Goal: Communication & Community: Ask a question

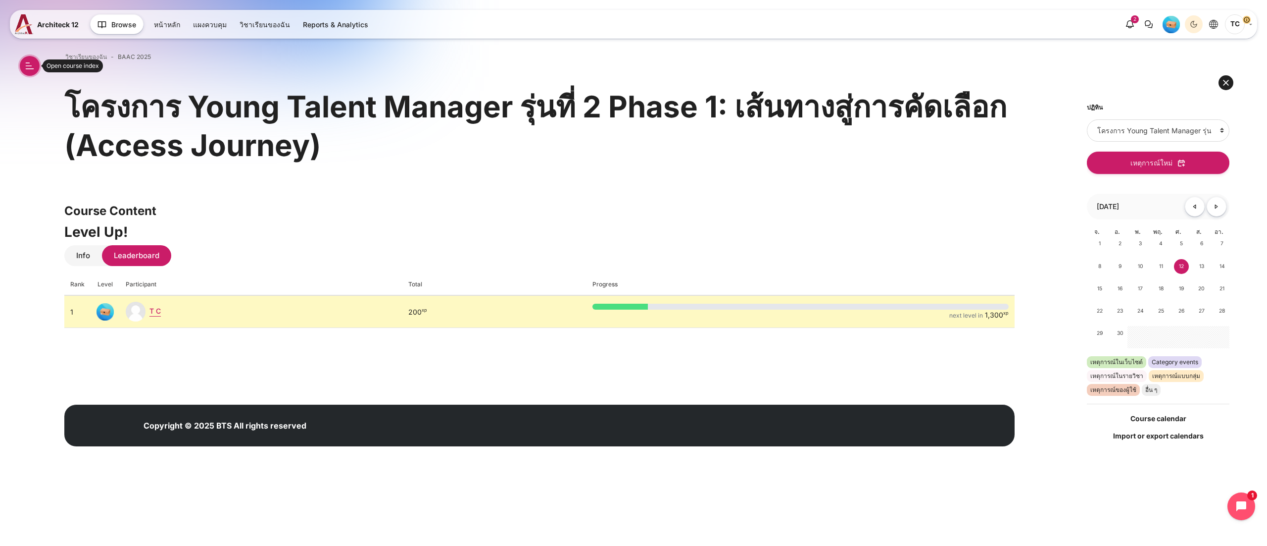
click at [31, 63] on button "Open course index" at bounding box center [30, 66] width 20 height 20
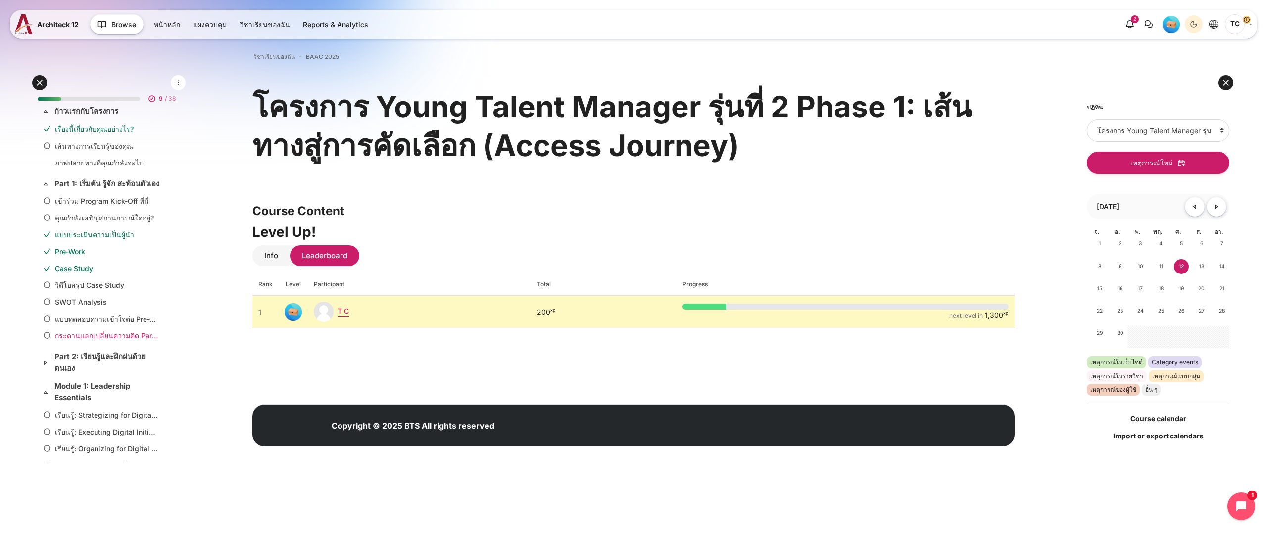
click at [98, 341] on link "กระดานแลกเปลี่ยนความคิด Part 1: เริ่มต้น รู้จัก สะท้อนตัวเอง" at bounding box center [107, 335] width 104 height 10
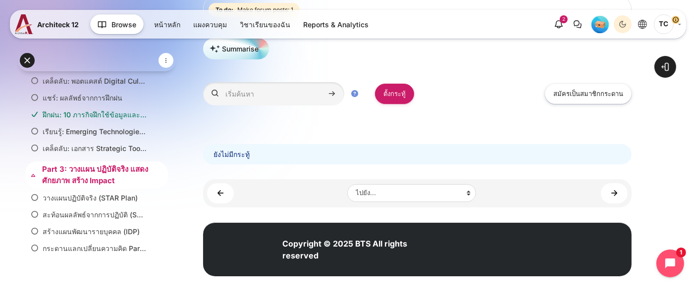
scroll to position [137, 0]
click at [67, 171] on link "Part 3: วางแผน ปฏิบัติจริง แสดงศักยภาพ สร้าง Impact" at bounding box center [95, 175] width 107 height 22
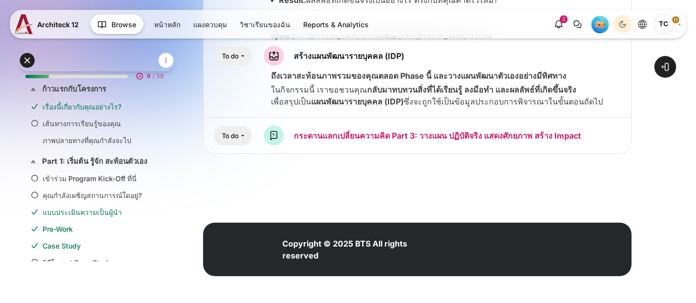
scroll to position [667, 0]
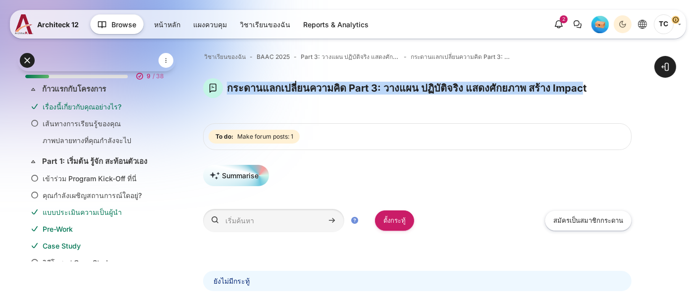
scroll to position [667, 0]
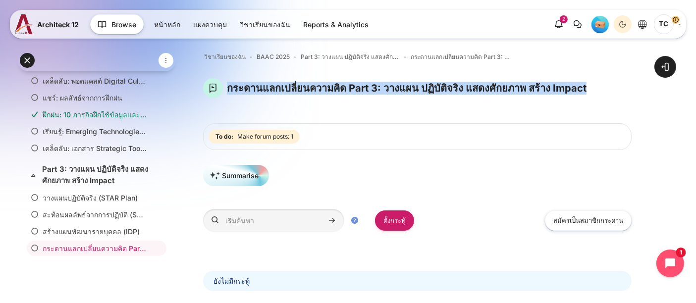
drag, startPoint x: 594, startPoint y: 100, endPoint x: 600, endPoint y: 93, distance: 9.5
click at [600, 93] on div "กระดานแลกเปลี่ยนความคิด Part 3: วางแผน ปฏิบัติจริง แสดงศักยภาพ สร้าง Impact" at bounding box center [417, 88] width 428 height 20
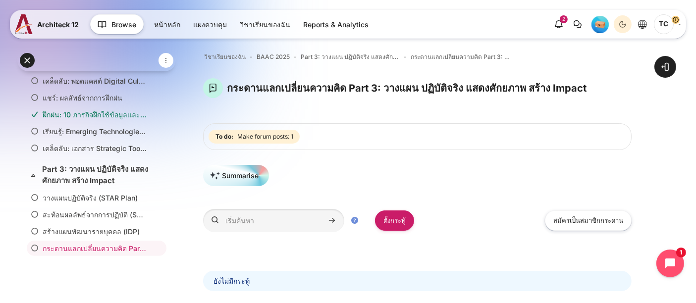
click at [396, 118] on div "กระดานแลกเปลี่ยนความคิด Part 3: วางแผน ปฏิบัติจริง แสดงศักยภาพ สร้าง Impact บล็…" at bounding box center [417, 184] width 428 height 213
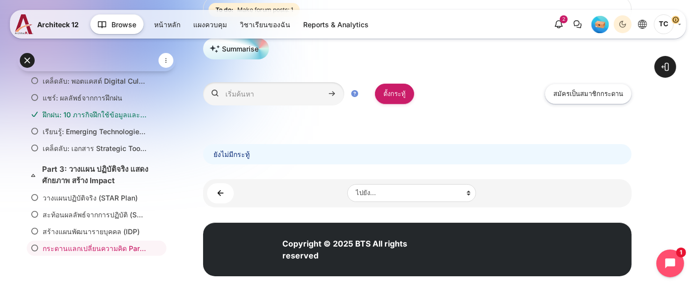
drag, startPoint x: 386, startPoint y: 87, endPoint x: 383, endPoint y: 251, distance: 163.9
click at [386, 87] on link "ตั้งกระทู้" at bounding box center [394, 94] width 39 height 20
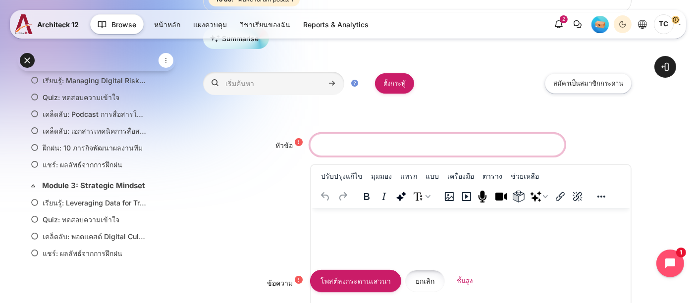
click at [349, 148] on input "หัวข้อ" at bounding box center [437, 145] width 254 height 22
click at [352, 141] on input "หัวข้อ" at bounding box center [437, 145] width 254 height 22
paste input "เครื่องมือไหน จาก Module อะไรที่คุณได้ลองใช้แล้วชอบที่สุด?"
type input "เครื่องมือไหน จาก Module อะไรที่คุณได้ลองใช้แล้วชอบที่สุด?"
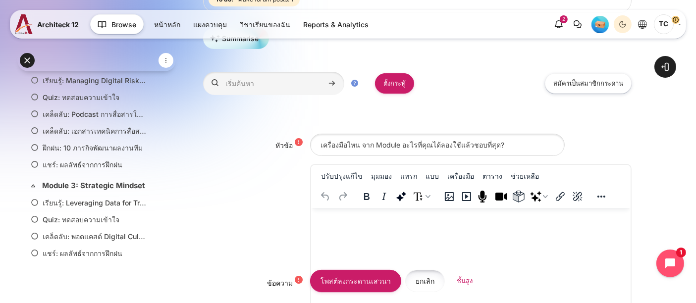
click at [346, 227] on html at bounding box center [470, 217] width 319 height 18
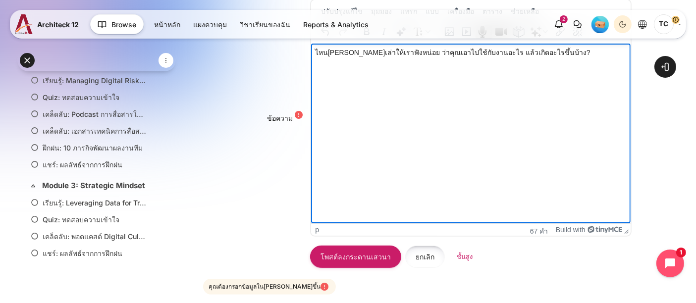
scroll to position [192, 0]
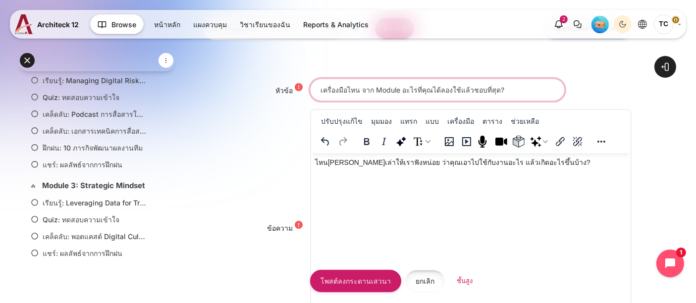
drag, startPoint x: 483, startPoint y: 87, endPoint x: 230, endPoint y: 88, distance: 252.5
click at [230, 88] on div "หัวข้อ เครื่องมือไหน จาก Module อะไรที่คุณได้ลองใช้แล้วชอบที่สุด?" at bounding box center [417, 90] width 428 height 22
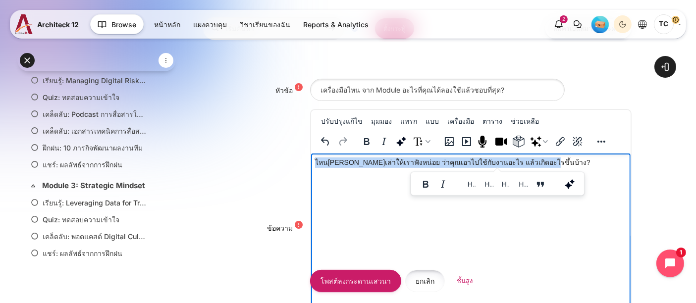
drag, startPoint x: 466, startPoint y: 160, endPoint x: 313, endPoint y: 164, distance: 152.5
click at [313, 164] on html "ไหน[PERSON_NAME]เล่าให้เราฟังหน่อย ว่าคุณเอาไปใช้กับงานอะไร แล้วเกิดอะไรขึ้นบ้า…" at bounding box center [470, 162] width 319 height 18
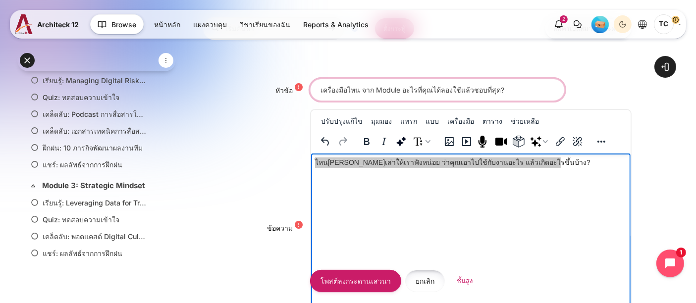
click at [329, 90] on input "เครื่องมือไหน จาก Module อะไรที่คุณได้ลองใช้แล้วชอบที่สุด?" at bounding box center [437, 90] width 254 height 22
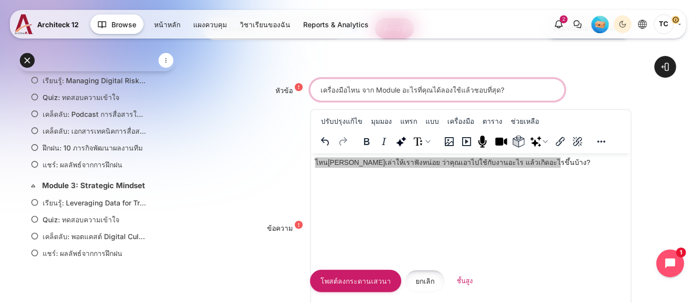
drag, startPoint x: 321, startPoint y: 88, endPoint x: 510, endPoint y: 87, distance: 189.6
click at [510, 87] on input "เครื่องมือไหน จาก Module อะไรที่คุณได้ลองใช้แล้วชอบที่สุด?" at bounding box center [437, 90] width 254 height 22
paste input "ขอความช่วยเหลือค่ะ 🙏 มีใครเคยใช้ Data Canvas ที่เรียนใน Module 3 กับงานประชุมที…"
drag, startPoint x: 481, startPoint y: 91, endPoint x: 321, endPoint y: 93, distance: 160.4
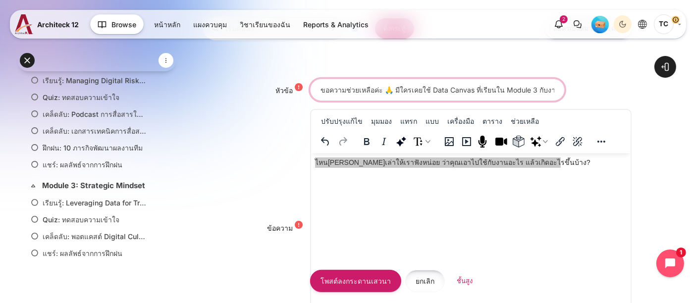
click at [296, 98] on div "หัวข้อ ขอความช่วยเหลือค่ะ 🙏 มีใครเคยใช้ Data Canvas ที่เรียนใน Module 3 กับงานป…" at bounding box center [417, 90] width 428 height 22
click at [372, 92] on input "ขอความช่วยเหลือค่ะ 🙏 มีใครเคยใช้ Data Canvas ที่เรียนใน Module 3 กับงานประชุมที…" at bounding box center [437, 90] width 254 height 22
click at [387, 88] on input "ขอความช่วยเหลือค่ะ 🙏 มีใครเคยใช้ Data Canvas ที่เรียนใน Module 3 กับงานประชุมที…" at bounding box center [437, 90] width 254 height 22
type input "ขอความช่วยเหลือค่ะ มีใครเคยใช้ Data Canvas ที่เรียนใน Module 3 กับงานประชุมทีมบ…"
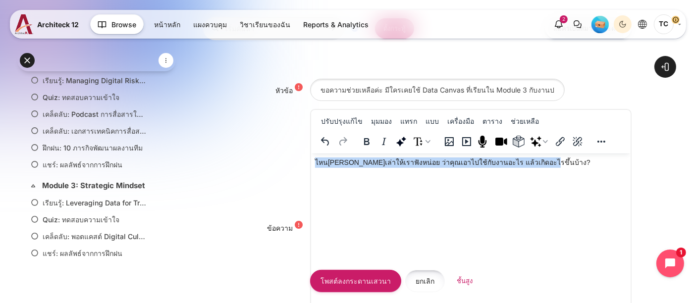
click at [388, 172] on html "ไหน[PERSON_NAME]เล่าให้เราฟังหน่อย ว่าคุณเอาไปใช้กับงานอะไร แล้วเกิดอะไรขึ้นบ้า…" at bounding box center [470, 162] width 319 height 18
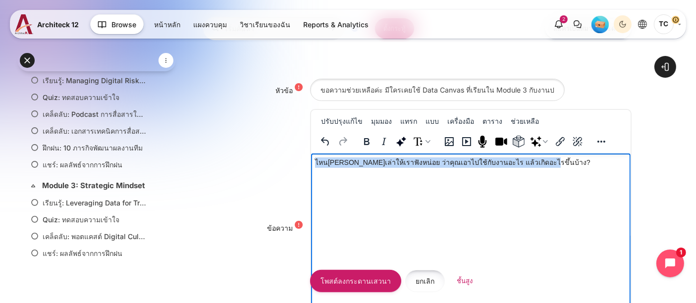
drag, startPoint x: 536, startPoint y: 162, endPoint x: 263, endPoint y: 159, distance: 272.3
click at [311, 159] on html "ไหน[PERSON_NAME]เล่าให้เราฟังหน่อย ว่าคุณเอาไปใช้กับงานอะไร แล้วเกิดอะไรขึ้นบ้า…" at bounding box center [470, 162] width 319 height 18
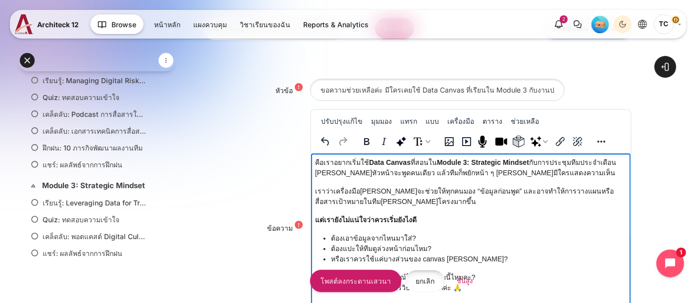
scroll to position [302, 0]
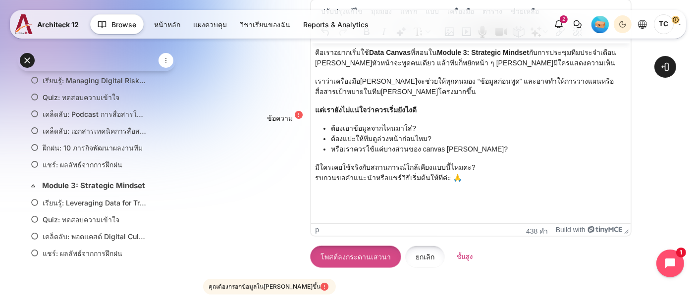
click at [353, 259] on input "โพสต์ลงกระดานเสวนา" at bounding box center [355, 257] width 91 height 22
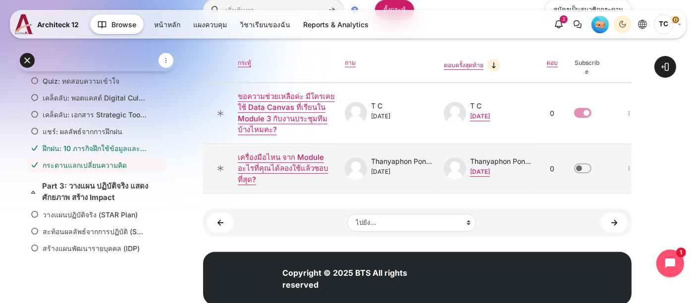
click at [219, 167] on span "เนื้อหา" at bounding box center [220, 168] width 20 height 20
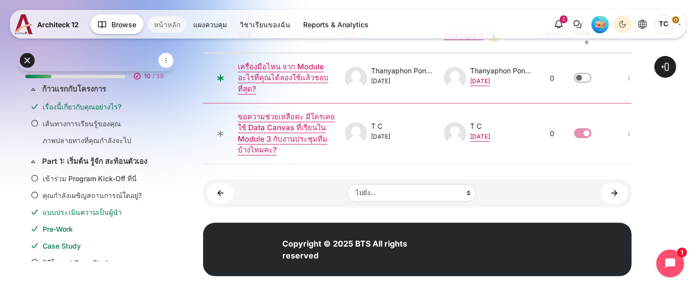
scroll to position [667, 0]
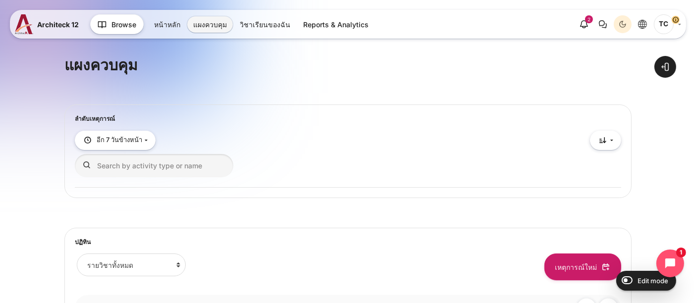
scroll to position [55, 0]
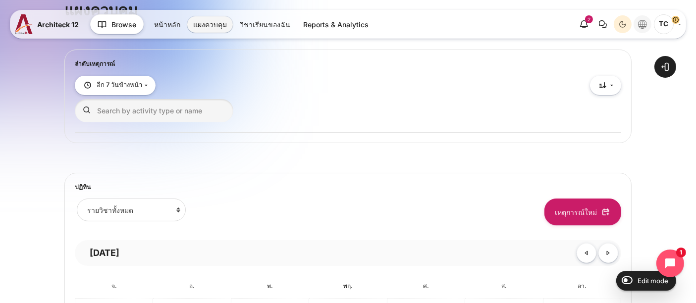
click at [649, 25] on button "Languages" at bounding box center [642, 24] width 18 height 18
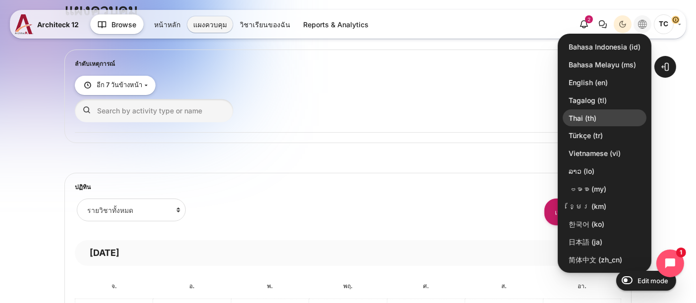
click at [583, 115] on link "Thai ‎(th)‎" at bounding box center [604, 117] width 84 height 17
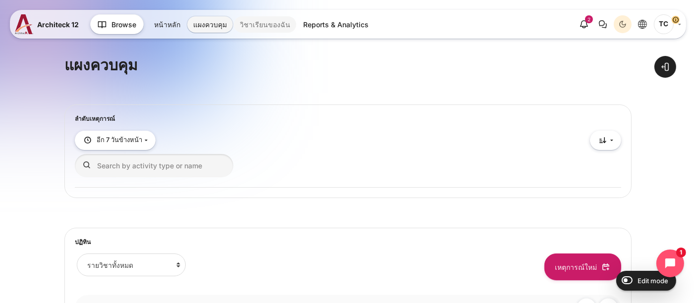
click at [258, 21] on link "วิชาเรียนของฉัน" at bounding box center [265, 24] width 62 height 16
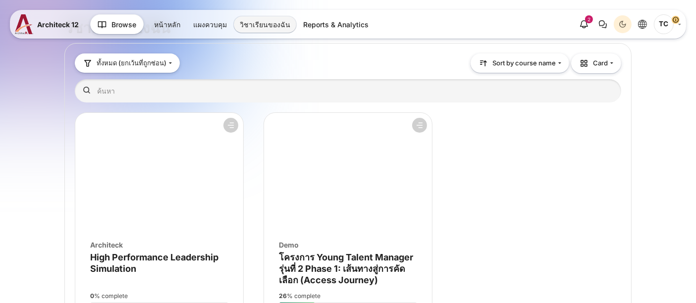
scroll to position [110, 0]
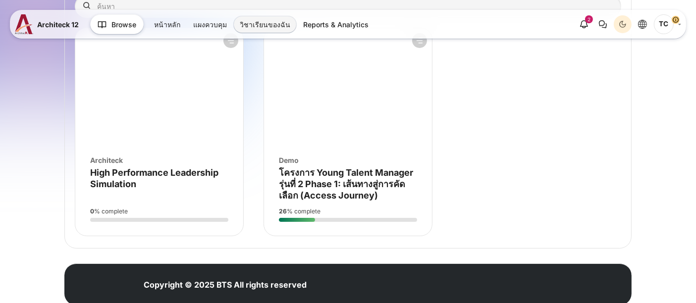
click at [386, 121] on figure "ภาพรวมรายวิชา" at bounding box center [348, 87] width 168 height 119
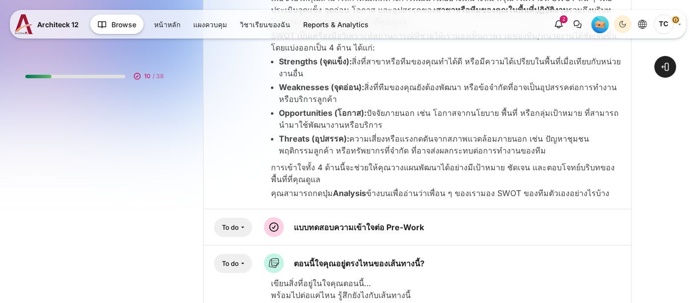
scroll to position [1297, 0]
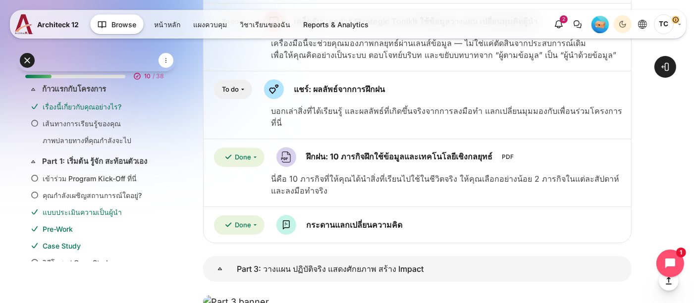
scroll to position [664, 0]
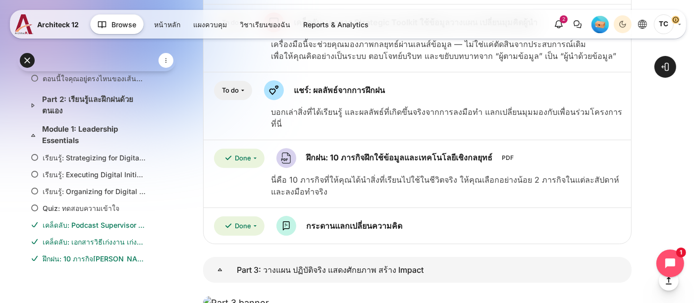
scroll to position [165, 0]
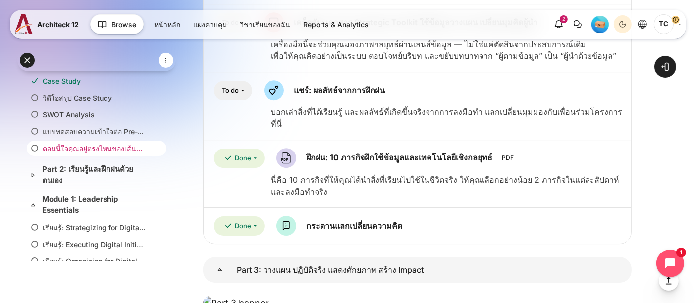
click at [50, 153] on link "ตอนนี้ใจคุณอยู่ตรงไหนของเส้นทางนี้?" at bounding box center [95, 148] width 104 height 10
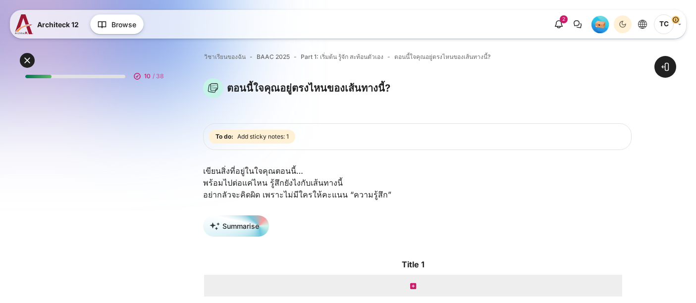
scroll to position [146, 0]
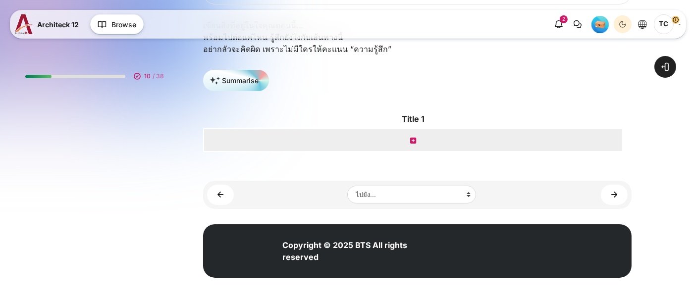
click at [414, 140] on icon "เนื้อหา" at bounding box center [413, 140] width 6 height 7
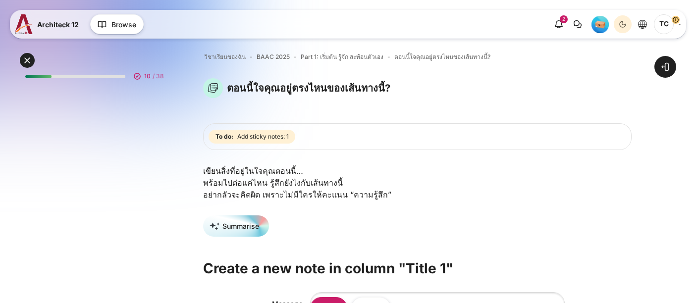
scroll to position [93, 0]
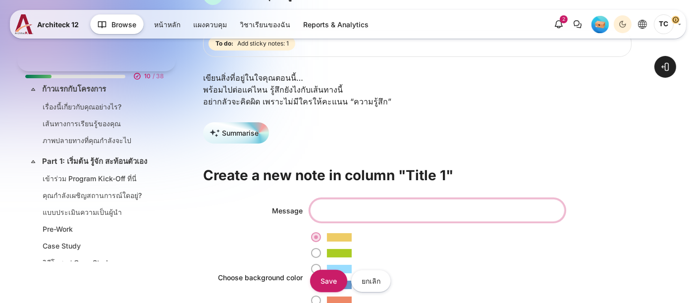
click at [328, 199] on input "Message" at bounding box center [437, 210] width 254 height 22
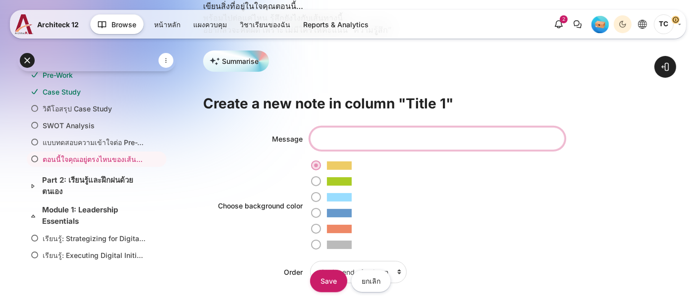
paste input "อยากรู้แล้วว่าอะไรในตัวฉันจะเวิร์กจริงเมื่อได้ลอง"
type input "อยากรู้แล้วว่าอะไรในตัวฉันจะเวิร์กจริงเมื่อได้ลอง"
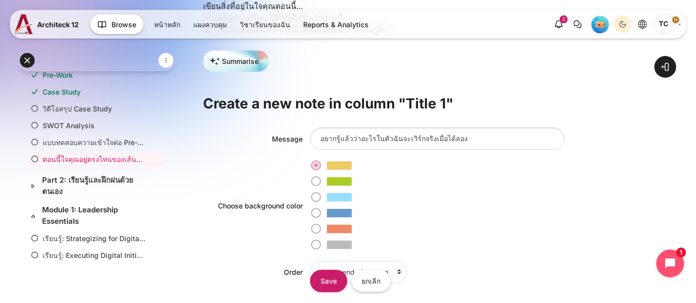
click at [326, 225] on label "เนื้อหา" at bounding box center [340, 229] width 29 height 10
click at [324, 225] on input "เนื้อหา" at bounding box center [319, 229] width 10 height 11
radio input "true"
click at [326, 210] on label "เนื้อหา" at bounding box center [340, 213] width 29 height 10
click at [317, 210] on input "เนื้อหา" at bounding box center [319, 213] width 10 height 11
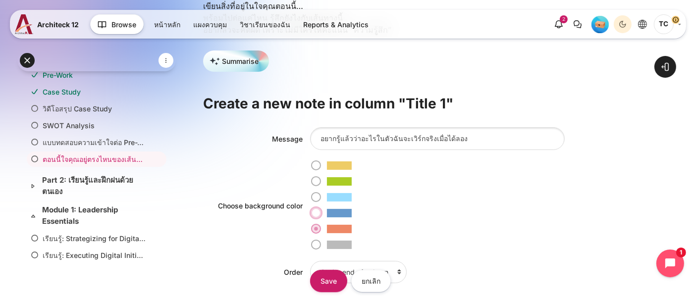
radio input "true"
click at [326, 196] on label "เนื้อหา" at bounding box center [340, 197] width 29 height 10
click at [317, 196] on input "เนื้อหา" at bounding box center [319, 197] width 10 height 11
radio input "true"
drag, startPoint x: 312, startPoint y: 225, endPoint x: 319, endPoint y: 228, distance: 7.5
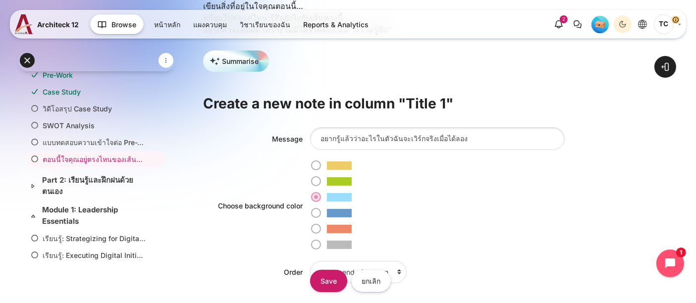
click at [326, 226] on label "เนื้อหา" at bounding box center [340, 229] width 29 height 10
click at [314, 226] on input "เนื้อหา" at bounding box center [319, 229] width 10 height 11
radio input "true"
click at [327, 286] on input "Save" at bounding box center [328, 281] width 37 height 22
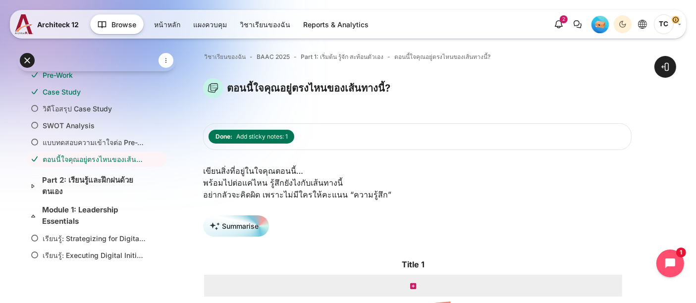
scroll to position [110, 0]
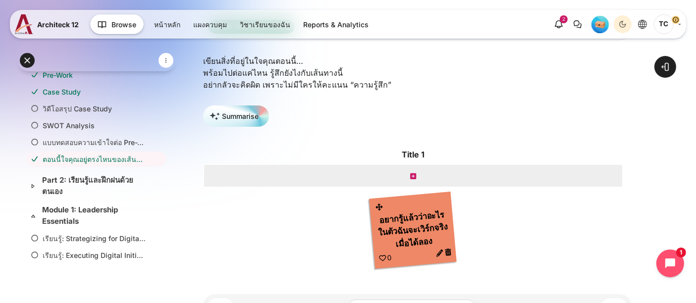
click at [412, 173] on icon "เนื้อหา" at bounding box center [413, 176] width 6 height 7
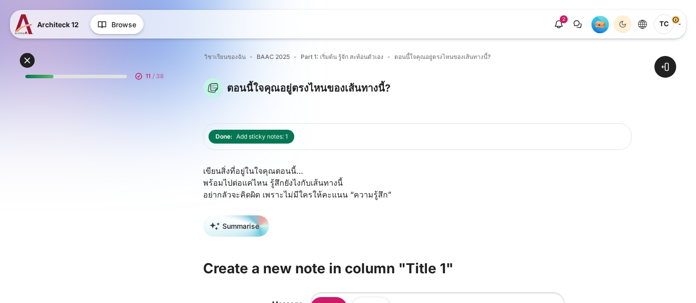
scroll to position [102, 0]
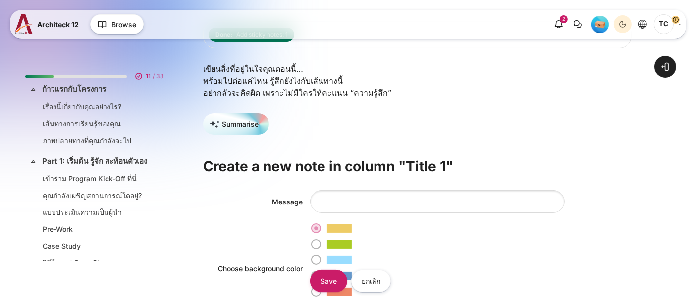
click at [378, 125] on div "Summarise Create a new note in column "Title 1" Message Choose background color…" at bounding box center [417, 245] width 428 height 265
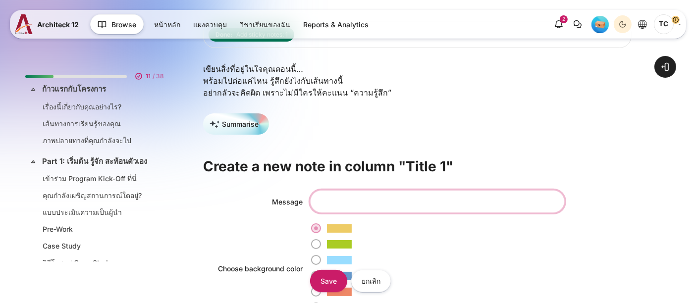
click at [367, 190] on input "Message" at bounding box center [437, 201] width 254 height 22
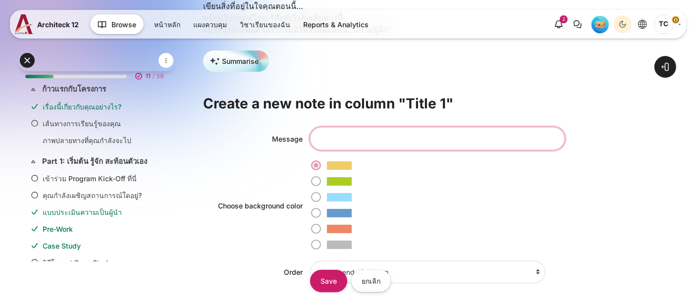
paste input "ยังไม่ได้แน่ใจว่าจะเดินยังไง แต่พร้อมฟัง พร้อมเรียน"
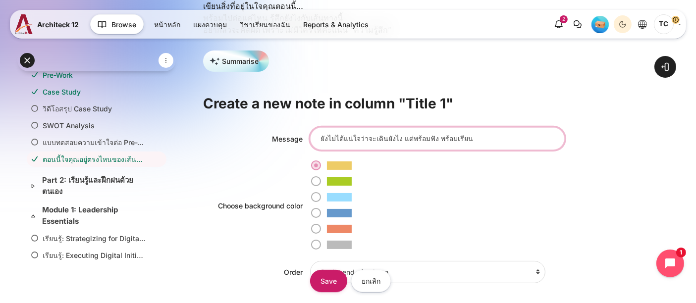
scroll to position [220, 0]
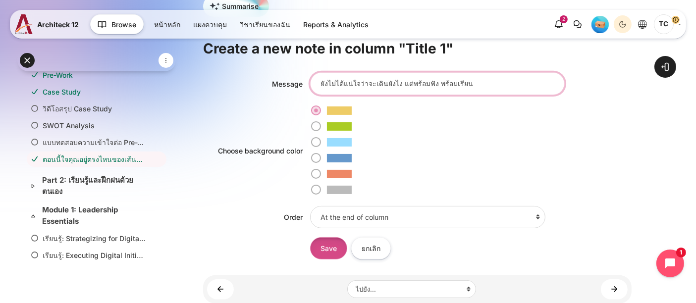
type input "ยังไม่ได้แน่ใจว่าจะเดินยังไง แต่พร้อมฟัง พร้อมเรียน"
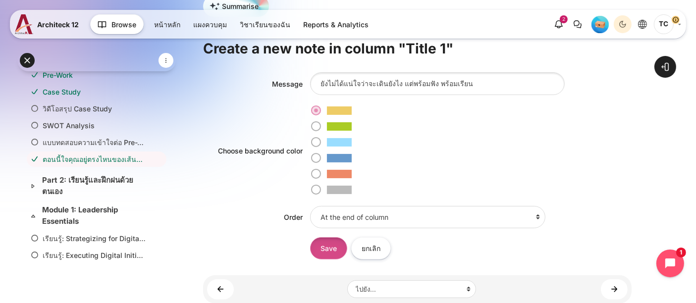
click at [333, 251] on input "Save" at bounding box center [328, 248] width 37 height 22
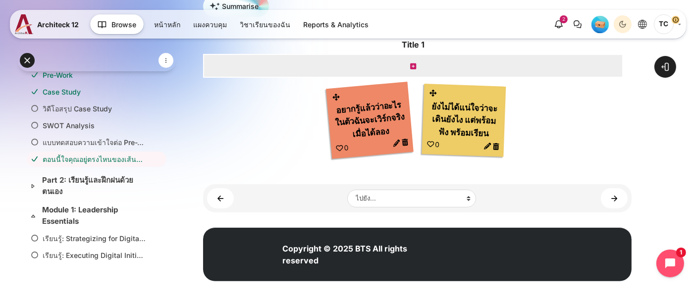
scroll to position [220, 0]
click at [418, 65] on div "เนื้อหา" at bounding box center [413, 66] width 420 height 24
click at [413, 64] on icon "เนื้อหา" at bounding box center [413, 66] width 6 height 7
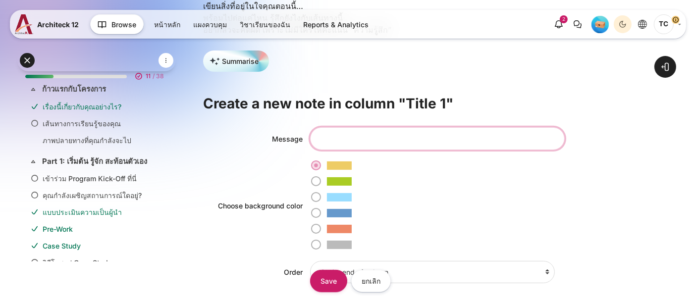
scroll to position [154, 0]
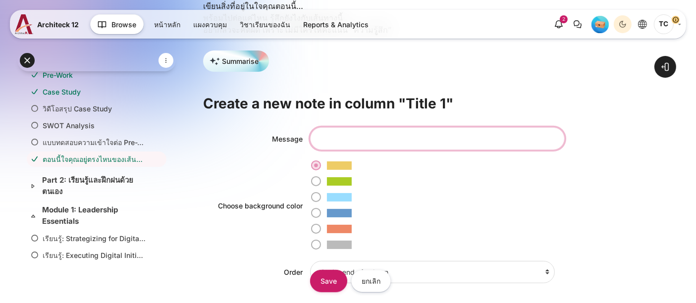
click at [336, 147] on input "Message" at bounding box center [437, 138] width 254 height 22
paste input "กลัวจะเรียนไม่ทันงานประจำ แต่ก็พยายามเปิดใจ"
type input "กลัวจะเรียนไม่ทันงานประจำ แต่ก็พยายามเปิดใจ"
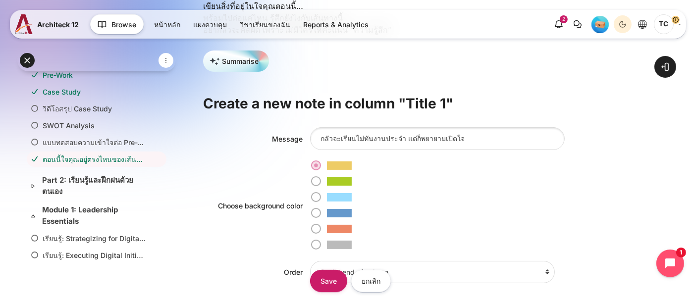
click at [326, 183] on label "เนื้อหา" at bounding box center [340, 181] width 29 height 10
click at [318, 183] on input "เนื้อหา" at bounding box center [319, 181] width 10 height 11
radio input "true"
click at [317, 205] on label "เนื้อหา" at bounding box center [446, 213] width 273 height 16
click at [317, 208] on input "เนื้อหา" at bounding box center [319, 213] width 10 height 11
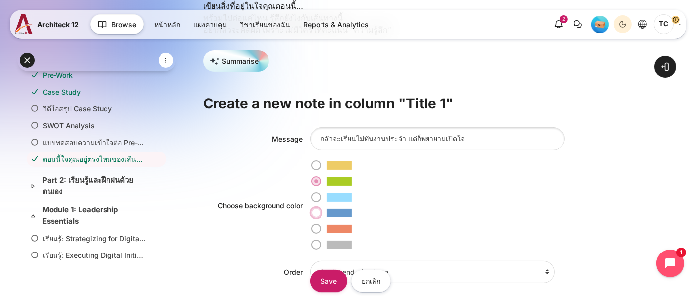
radio input "true"
click at [326, 197] on label "เนื้อหา" at bounding box center [340, 197] width 29 height 10
click at [315, 197] on input "เนื้อหา" at bounding box center [319, 197] width 10 height 11
radio input "true"
click at [340, 283] on input "Save" at bounding box center [328, 281] width 37 height 22
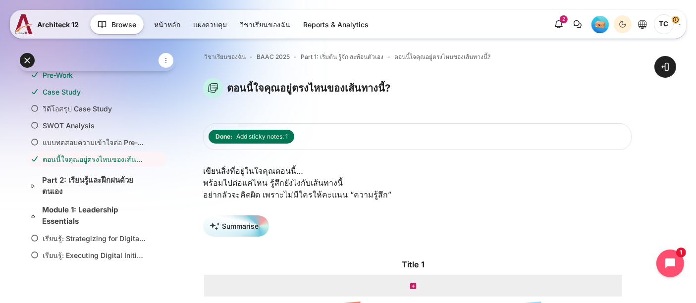
scroll to position [223, 0]
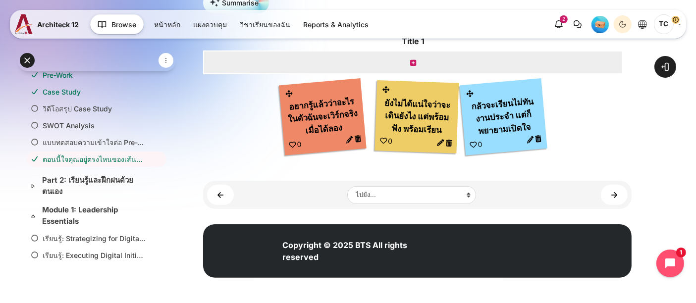
click at [416, 59] on div "เนื้อหา" at bounding box center [413, 62] width 420 height 24
click at [413, 59] on icon "เนื้อหา" at bounding box center [413, 62] width 6 height 7
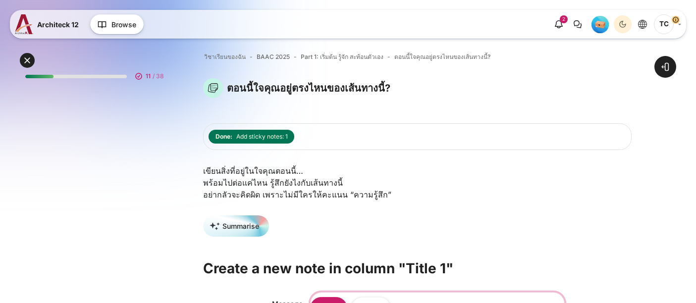
click at [335, 292] on input "Message" at bounding box center [437, 303] width 254 height 22
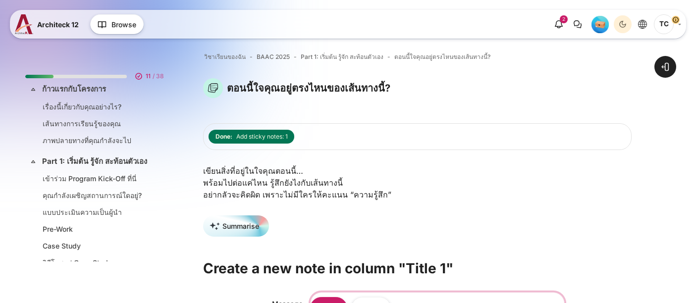
paste input "รู้สึกว่านี่คือโอกาสจริง ๆ ที่จะพิสูจน์ตัวเองกับงานที่ทำอยู่"
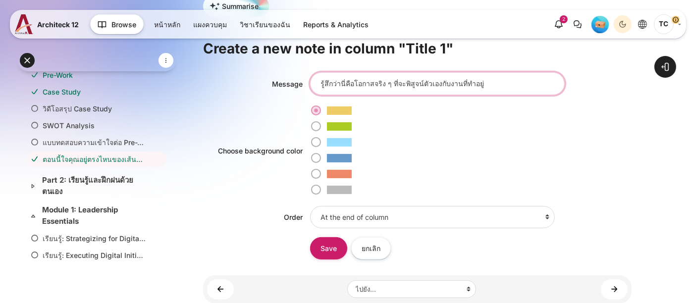
scroll to position [220, 0]
type input "รู้สึกว่านี่คือโอกาสจริง ๆ ที่จะพิสูจน์ตัวเองกับงานที่ทำอยู่"
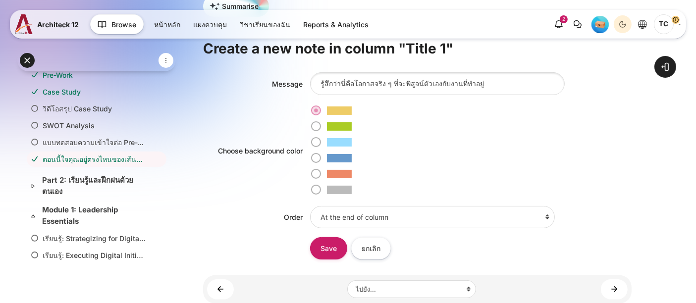
click at [326, 125] on label "เนื้อหา" at bounding box center [340, 126] width 29 height 10
click at [314, 125] on input "เนื้อหา" at bounding box center [319, 126] width 10 height 11
radio input "true"
click at [326, 253] on input "Save" at bounding box center [328, 248] width 37 height 22
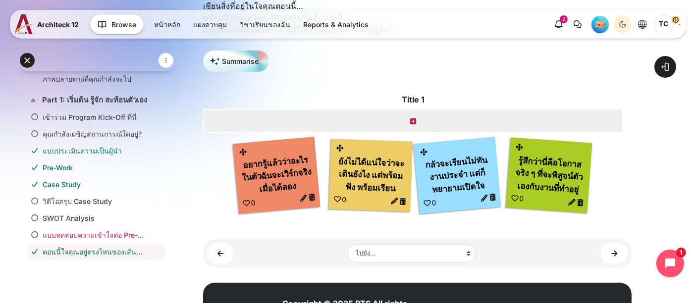
scroll to position [44, 0]
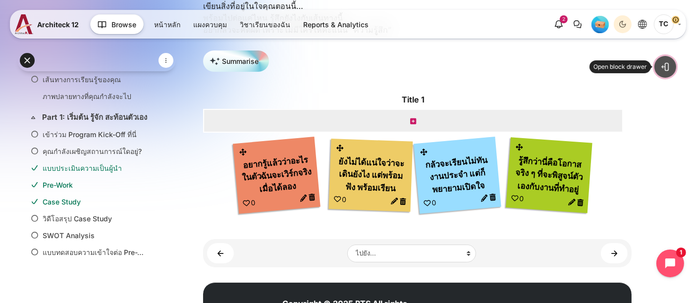
click at [664, 69] on span at bounding box center [665, 67] width 10 height 10
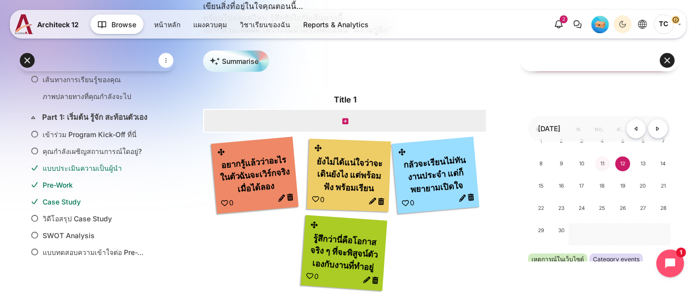
scroll to position [110, 0]
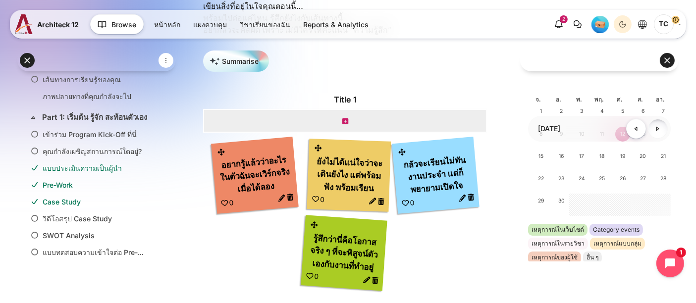
click at [649, 130] on link "[PERSON_NAME]" at bounding box center [658, 129] width 20 height 20
click at [649, 130] on link "ธันวาคม" at bounding box center [658, 129] width 20 height 20
click at [649, 130] on link "มกราคม" at bounding box center [658, 129] width 20 height 20
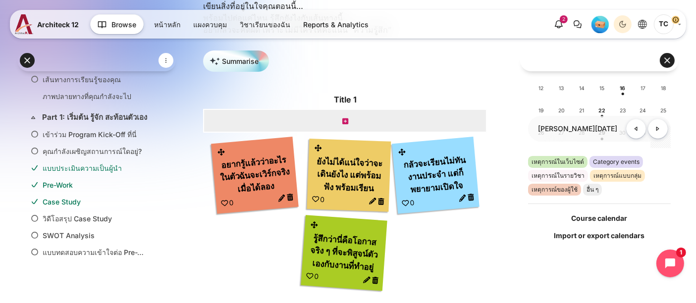
scroll to position [275, 0]
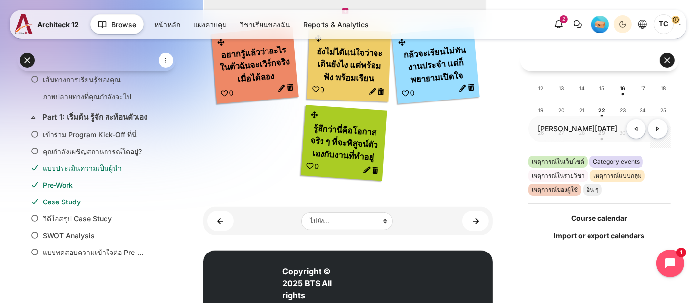
click at [586, 213] on link "Course calendar" at bounding box center [599, 218] width 143 height 10
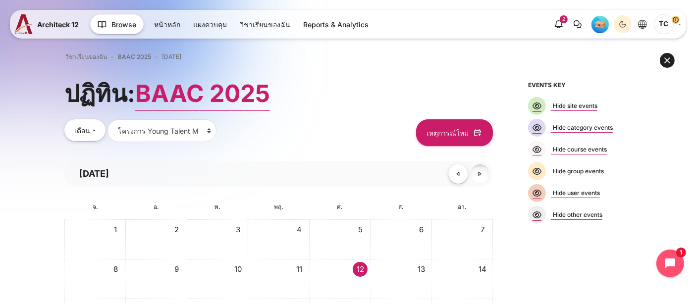
click at [480, 174] on link "[PERSON_NAME]" at bounding box center [480, 174] width 20 height 20
click at [480, 174] on link "ธันวาคม" at bounding box center [480, 174] width 20 height 20
click at [480, 174] on link "มกราคม" at bounding box center [480, 174] width 20 height 20
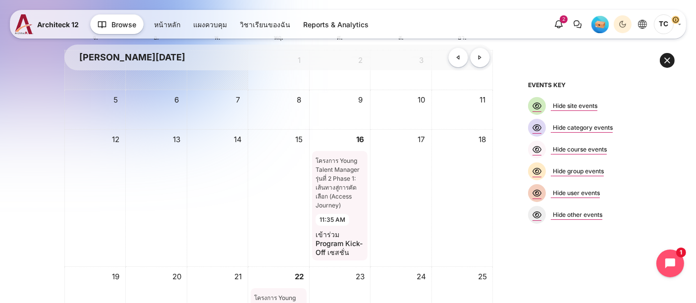
scroll to position [220, 0]
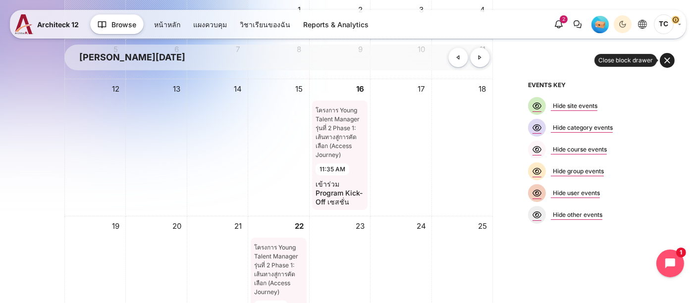
click at [663, 61] on button at bounding box center [666, 60] width 15 height 15
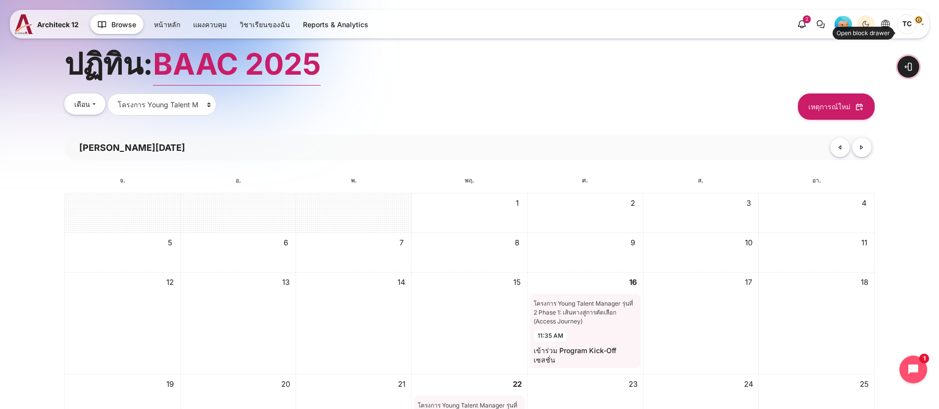
scroll to position [0, 0]
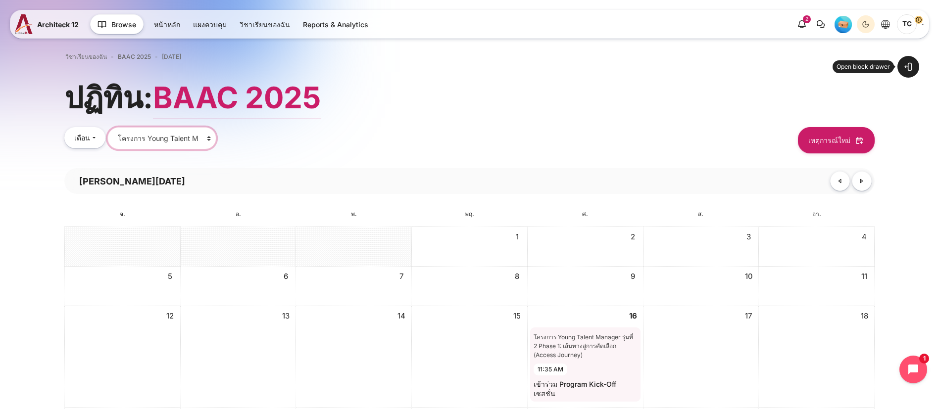
click at [139, 138] on select "รายวิชาทั้งหมด โครงการ Young Talent Manager รุ่นที่ 2 Phase 1:... High Performa…" at bounding box center [161, 138] width 109 height 22
click at [544, 127] on div "เดือน เดือน Day เหตุการณ์ที่กำลังจะมาถึง รายชื่อรายวิชา รายวิชาทั้งหมด โครงการ …" at bounding box center [469, 140] width 810 height 26
click at [131, 136] on select "รายวิชาทั้งหมด โครงการ Young Talent Manager รุ่นที่ 2 Phase 1:... High Performa…" at bounding box center [161, 138] width 109 height 22
click at [132, 134] on select "รายวิชาทั้งหมด โครงการ Young Talent Manager รุ่นที่ 2 Phase 1:... High Performa…" at bounding box center [161, 138] width 109 height 22
click at [75, 137] on span "เดือน" at bounding box center [82, 138] width 16 height 10
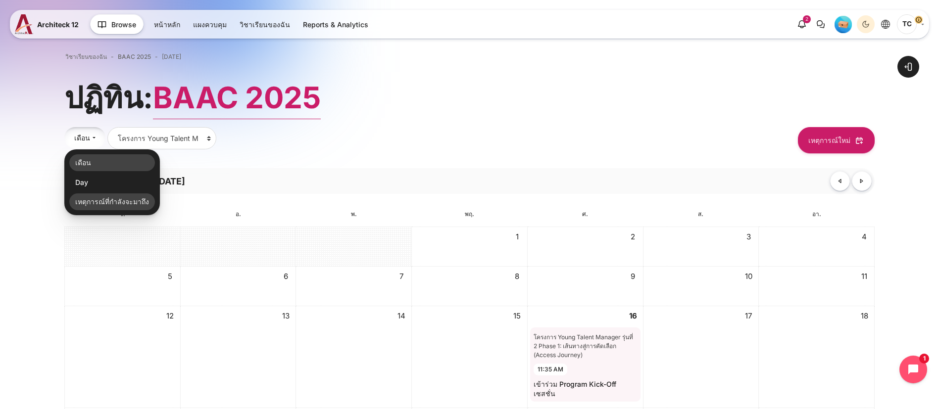
click at [81, 201] on link "เหตุการณ์ที่กำลังจะมาถึง" at bounding box center [112, 202] width 86 height 17
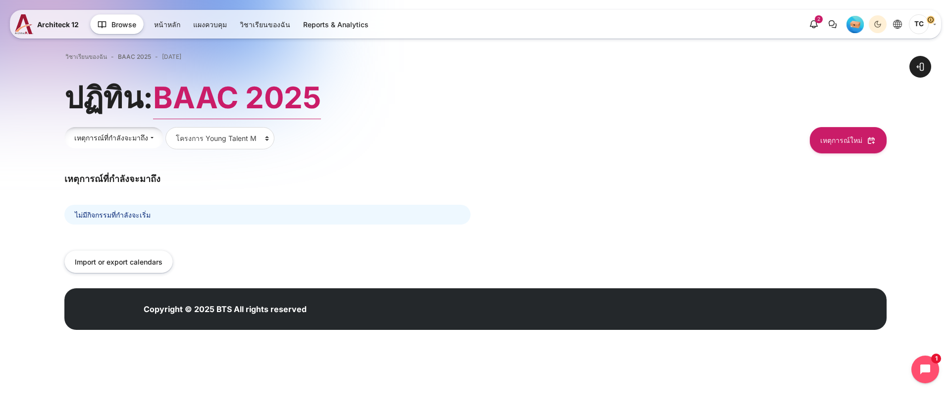
click at [129, 142] on span "เหตุการณ์ที่กำลังจะมาถึง" at bounding box center [111, 138] width 74 height 10
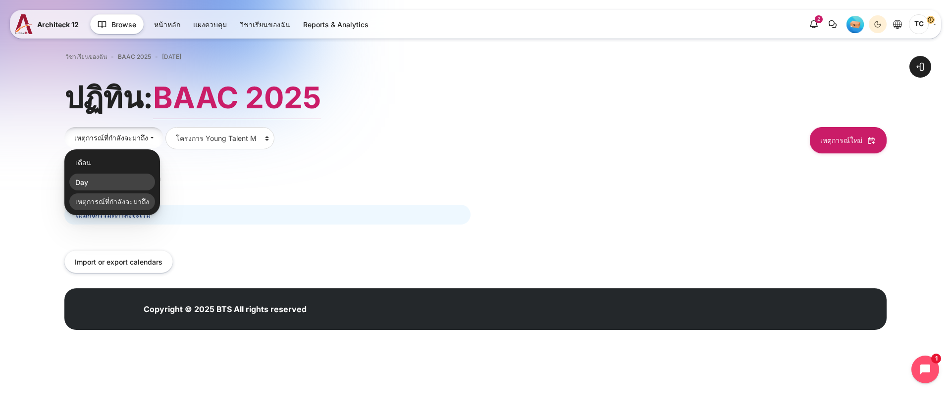
click at [126, 180] on link "Day" at bounding box center [112, 182] width 86 height 17
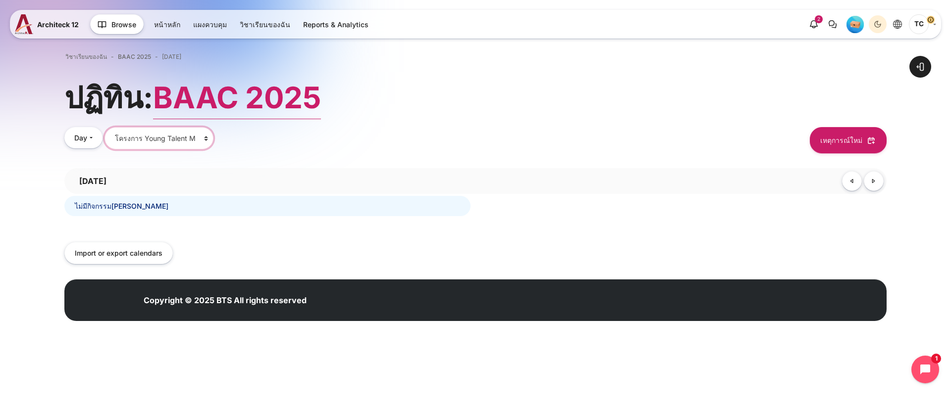
click at [170, 139] on select "รายวิชาทั้งหมด โครงการ Young Talent Manager รุ่นที่ 2 Phase 1:... High Performa…" at bounding box center [158, 138] width 109 height 22
select select "1"
click at [104, 127] on select "รายวิชาทั้งหมด โครงการ Young Talent Manager รุ่นที่ 2 Phase 1:... High Performa…" at bounding box center [158, 138] width 109 height 22
click at [695, 184] on link "เสาร์" at bounding box center [873, 181] width 20 height 20
click at [695, 184] on link "[PERSON_NAME]" at bounding box center [873, 181] width 20 height 20
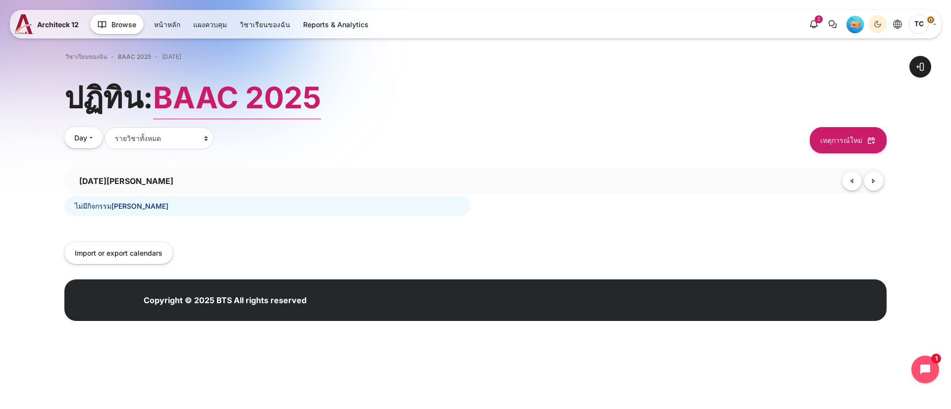
click at [695, 184] on link "จันทร์" at bounding box center [873, 181] width 20 height 20
click at [695, 184] on link "[PERSON_NAME]" at bounding box center [873, 181] width 20 height 20
click at [64, 141] on div "Open block drawer" at bounding box center [475, 188] width 951 height 319
click at [66, 140] on button "Day" at bounding box center [83, 137] width 38 height 21
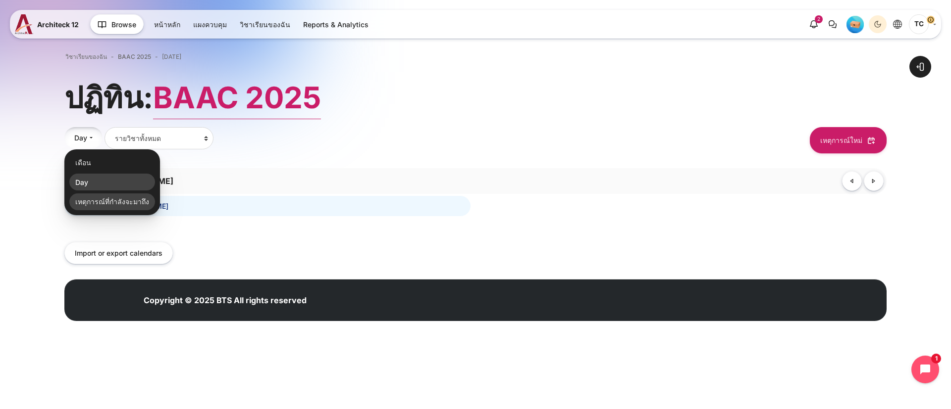
click at [77, 198] on link "เหตุการณ์ที่กำลังจะมาถึง" at bounding box center [112, 202] width 86 height 17
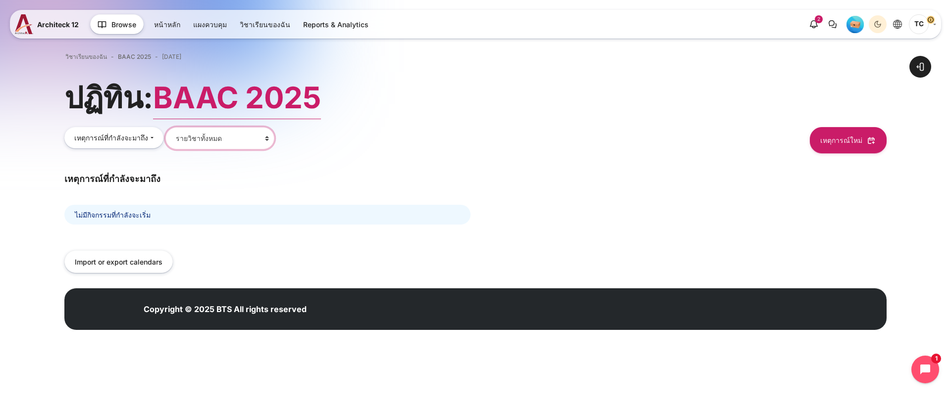
click at [177, 128] on select "รายวิชาทั้งหมด โครงการ Young Talent Manager รุ่นที่ 2 Phase 1:... High Performa…" at bounding box center [219, 138] width 109 height 22
select select "79"
click at [165, 127] on select "รายวิชาทั้งหมด โครงการ Young Talent Manager รุ่นที่ 2 Phase 1:... High Performa…" at bounding box center [219, 138] width 109 height 22
click at [695, 67] on span at bounding box center [920, 67] width 10 height 10
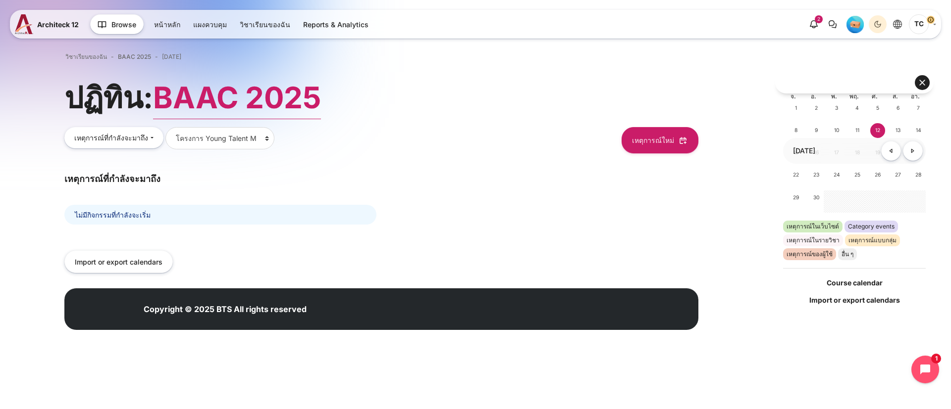
scroll to position [253, 0]
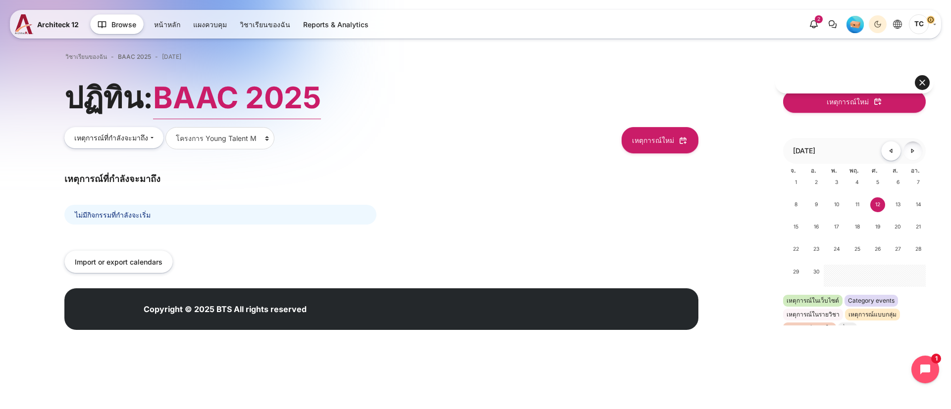
click at [695, 146] on link "[PERSON_NAME]" at bounding box center [913, 151] width 20 height 20
click at [695, 146] on link "พฤศจิกายน" at bounding box center [913, 151] width 20 height 20
click at [695, 146] on link "ธันวาคม" at bounding box center [913, 151] width 20 height 20
click at [695, 146] on link "[PERSON_NAME]" at bounding box center [913, 151] width 20 height 20
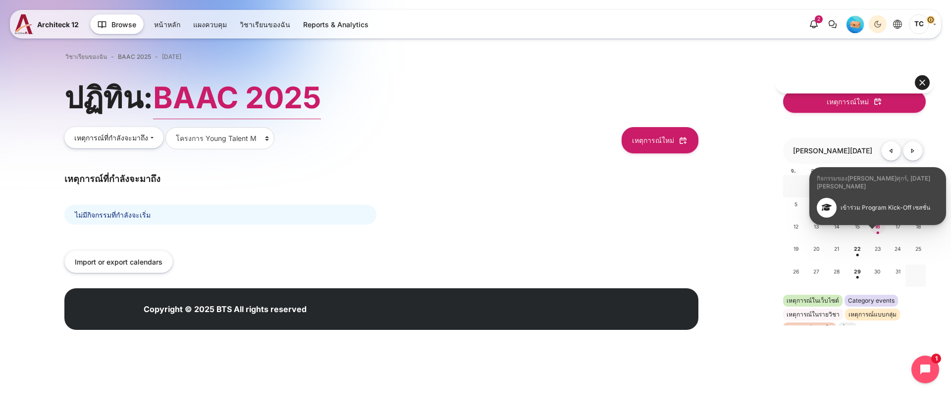
click at [695, 228] on span "16" at bounding box center [877, 227] width 15 height 15
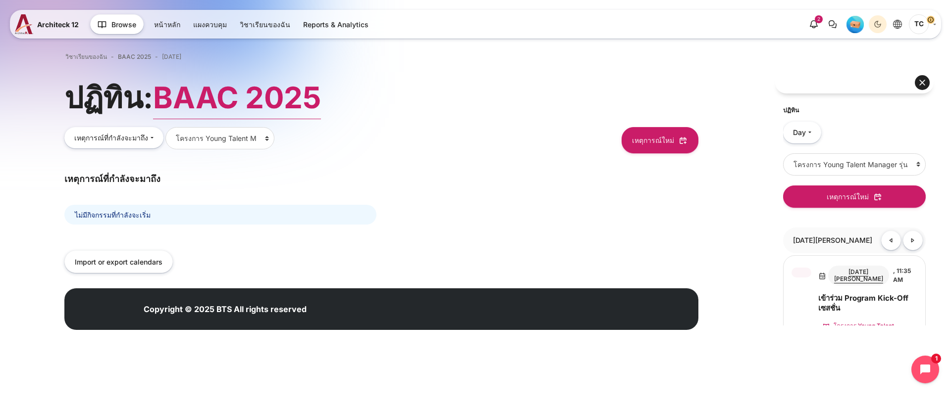
scroll to position [168, 0]
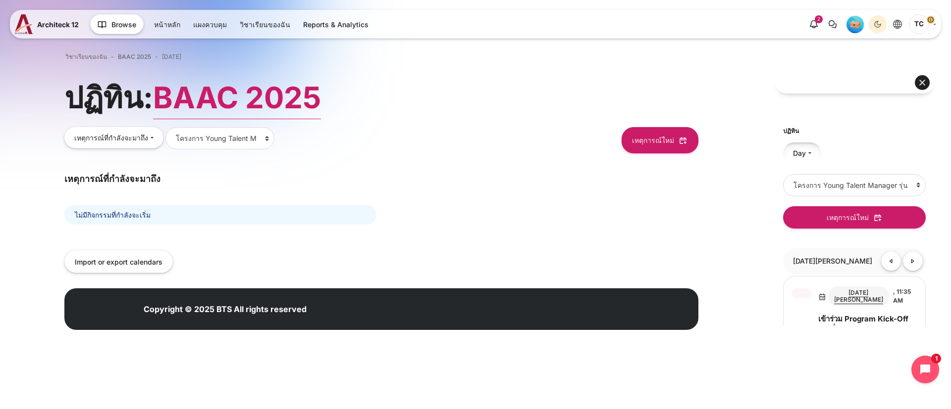
click at [695, 154] on button "Day" at bounding box center [802, 153] width 38 height 21
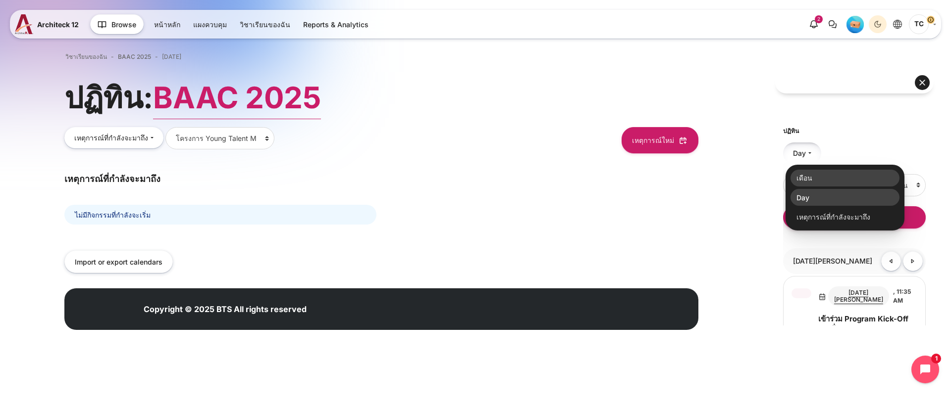
click at [695, 173] on link "เดือน" at bounding box center [844, 178] width 109 height 17
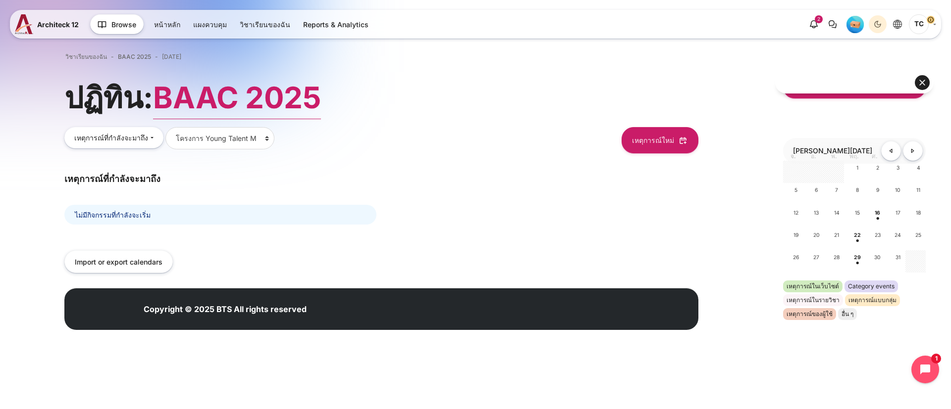
scroll to position [323, 0]
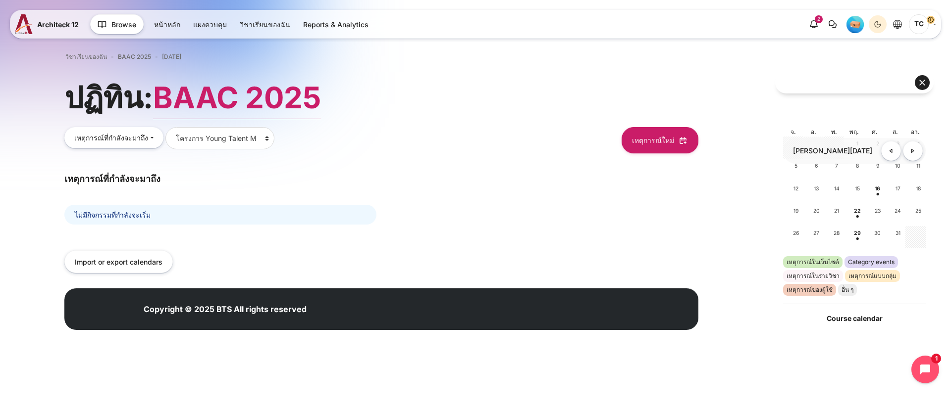
drag, startPoint x: 926, startPoint y: 258, endPoint x: 921, endPoint y: 237, distance: 21.9
click at [695, 237] on div "บล็อค ข้าม {$ a} Events key Hide site events Hide category events Hide course e…" at bounding box center [854, 217] width 158 height 291
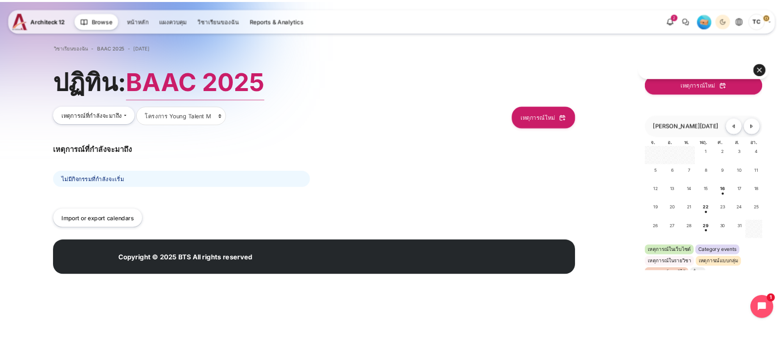
scroll to position [275, 0]
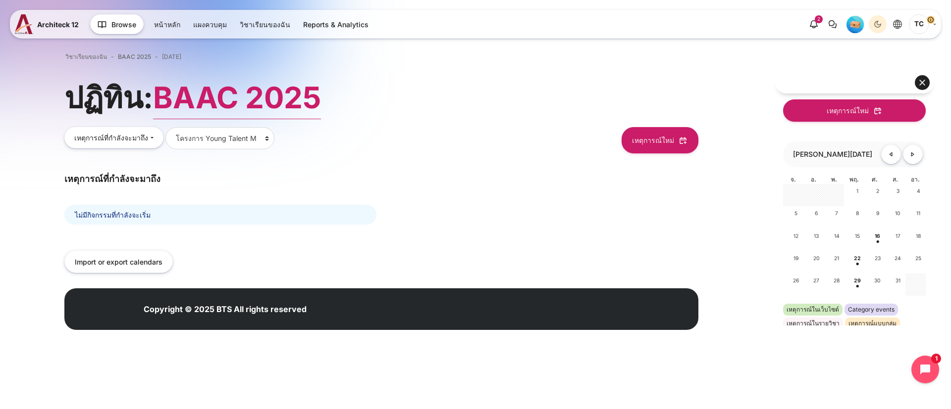
click at [695, 227] on div "ข้ามไปที่เนื้อหาหลัก บล็อค ข้าม {$ a} Events key Hide site events Hide category…" at bounding box center [475, 178] width 951 height 357
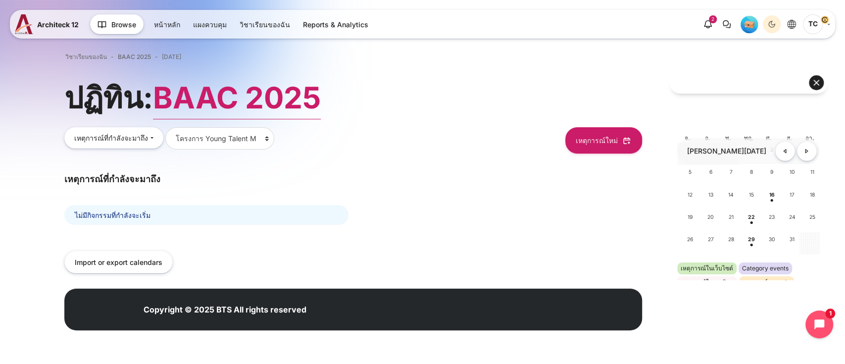
scroll to position [336, 0]
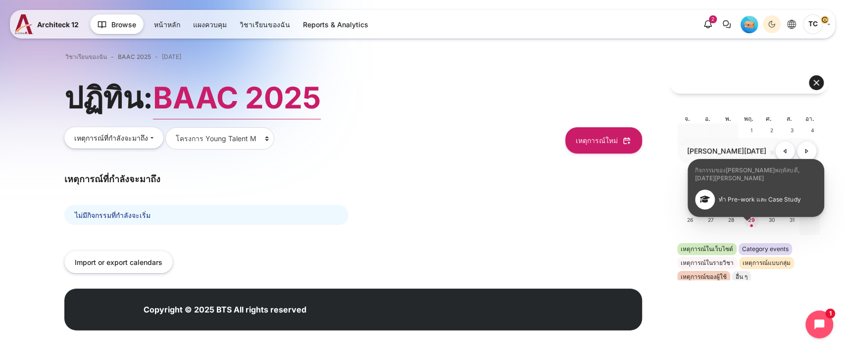
click at [695, 220] on span "29" at bounding box center [751, 220] width 15 height 15
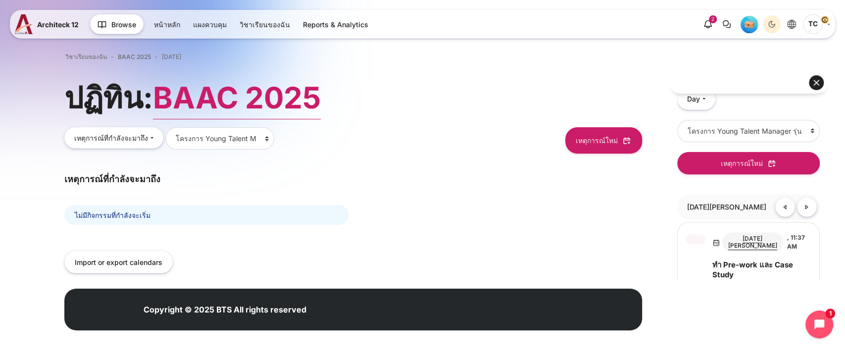
scroll to position [204, 0]
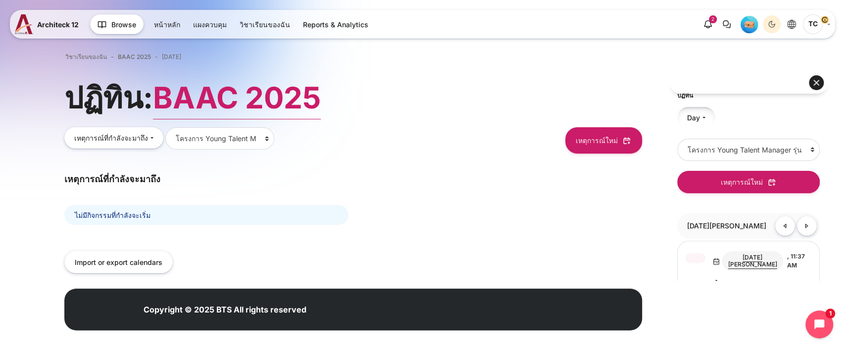
click at [695, 113] on span "Day" at bounding box center [693, 117] width 13 height 10
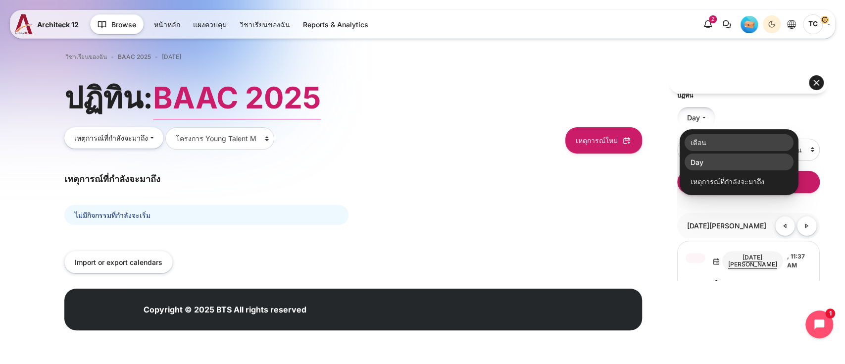
click at [695, 138] on link "เดือน" at bounding box center [739, 142] width 109 height 17
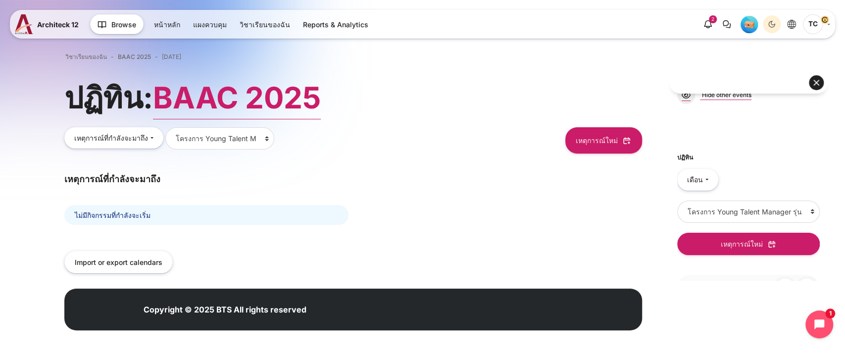
scroll to position [120, 0]
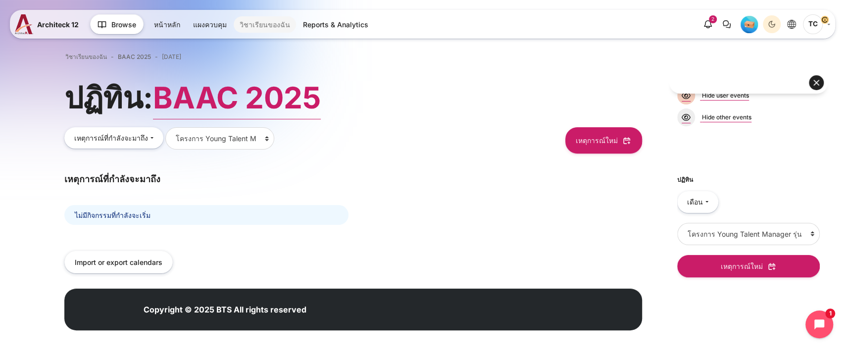
drag, startPoint x: 261, startPoint y: 26, endPoint x: 257, endPoint y: 30, distance: 5.6
click at [261, 26] on link "วิชาเรียนของฉัน" at bounding box center [265, 24] width 62 height 16
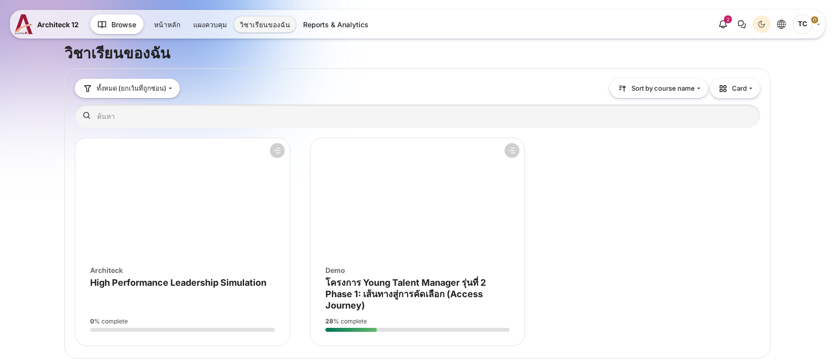
click at [370, 252] on figure "ภาพรวมรายวิชา" at bounding box center [417, 197] width 214 height 119
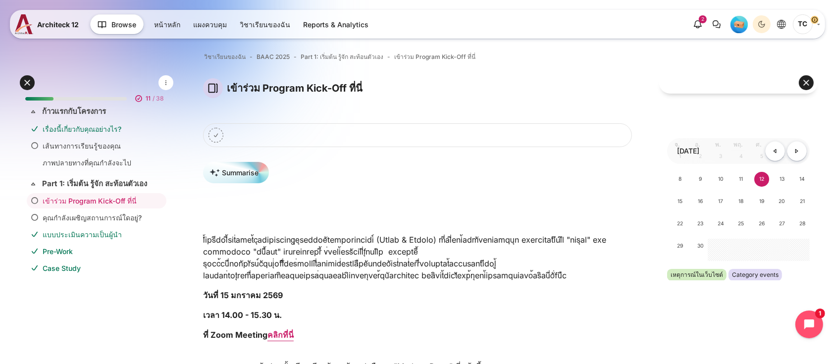
scroll to position [66, 0]
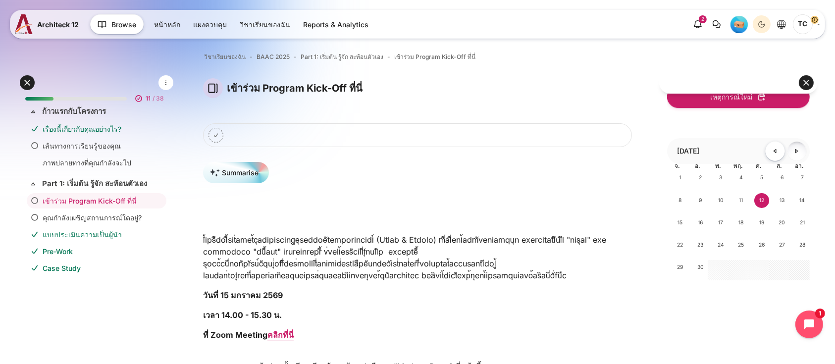
click at [792, 144] on link "[PERSON_NAME]" at bounding box center [797, 151] width 20 height 20
click at [792, 144] on link "พฤศจิกายน" at bounding box center [797, 151] width 20 height 20
click at [792, 144] on link "ธันวาคม" at bounding box center [797, 151] width 20 height 20
click at [792, 144] on link "มกราคม" at bounding box center [797, 151] width 20 height 20
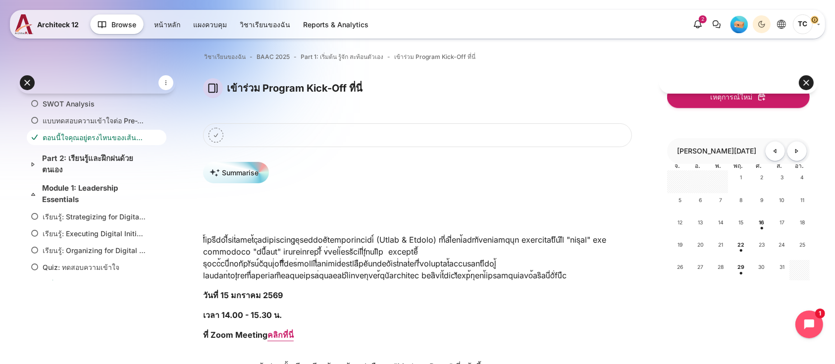
click at [55, 143] on link "ตอนนี้ใจคุณอยู่ตรงไหนของเส้นทางนี้?" at bounding box center [95, 137] width 104 height 10
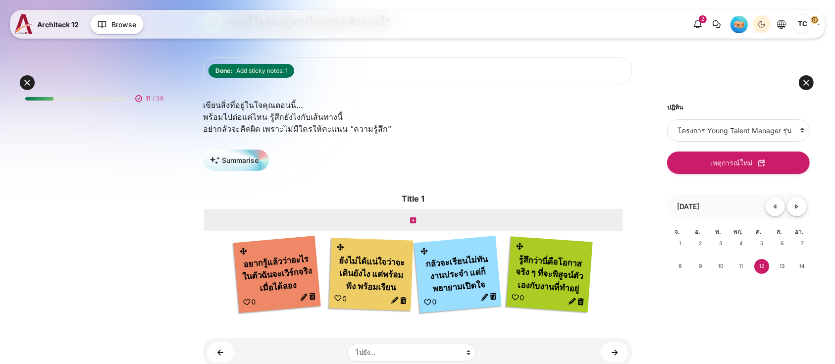
click at [804, 77] on div at bounding box center [738, 83] width 158 height 22
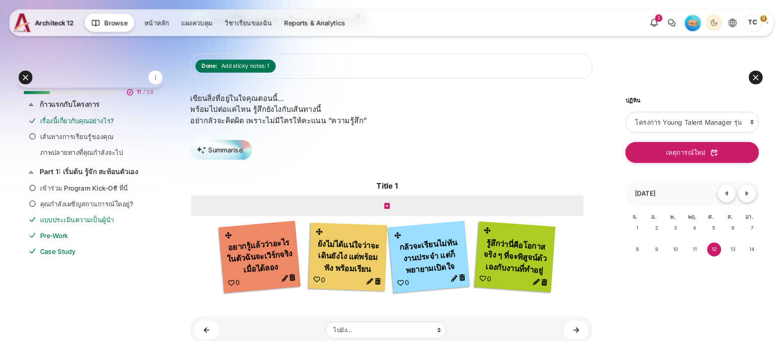
scroll to position [158, 0]
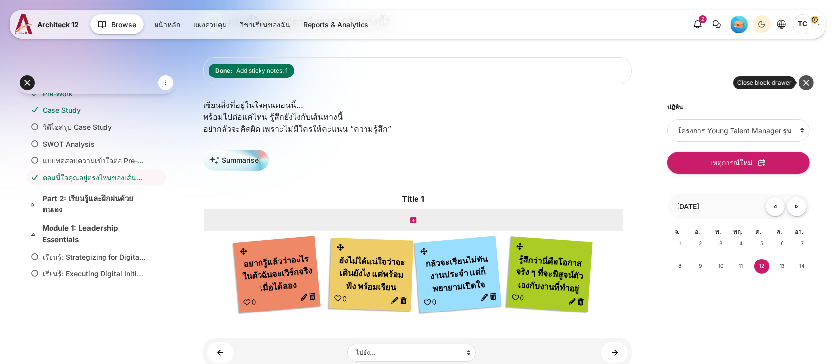
click at [807, 81] on button at bounding box center [806, 82] width 15 height 15
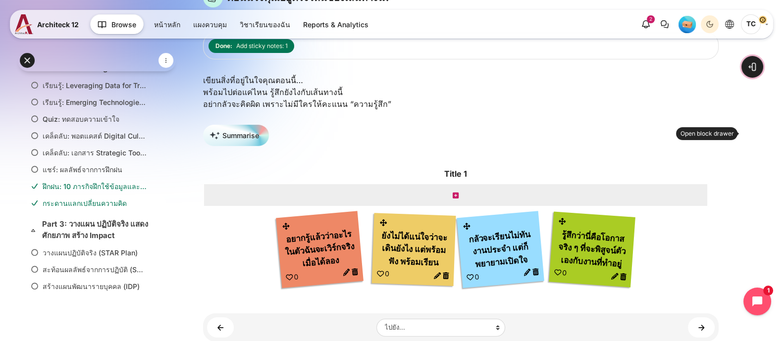
scroll to position [160, 0]
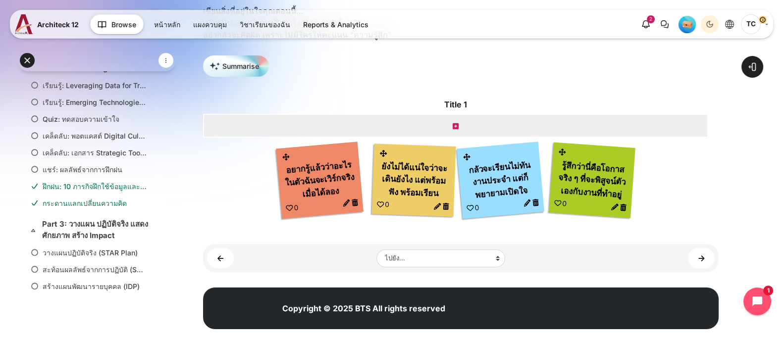
click at [87, 198] on link "กระดานแลกเปลี่ยนความคิด" at bounding box center [95, 203] width 104 height 10
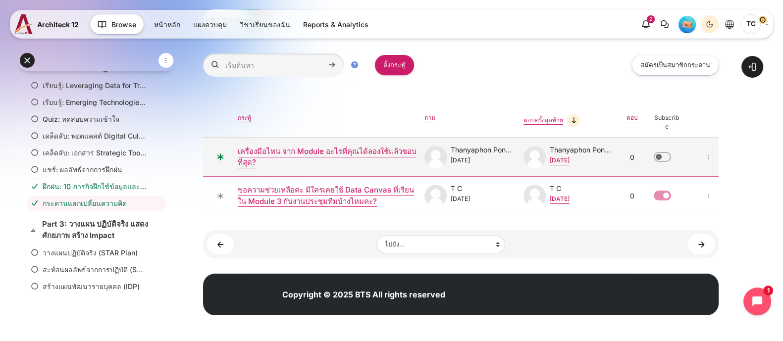
click at [311, 154] on link "เครื่องมือไหน จาก Module อะไรที่คุณได้ลองใช้แล้วชอบที่สุด?" at bounding box center [327, 157] width 179 height 22
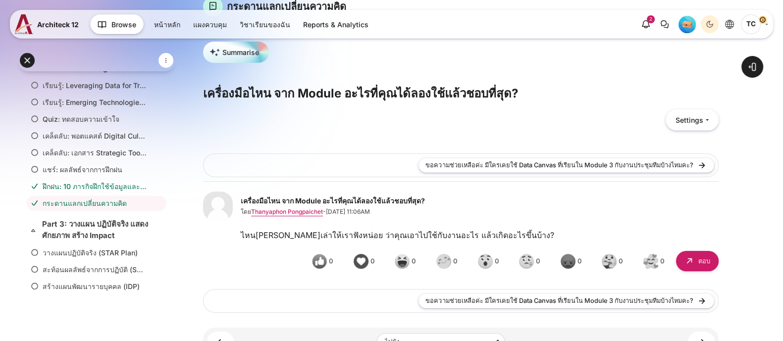
scroll to position [61, 0]
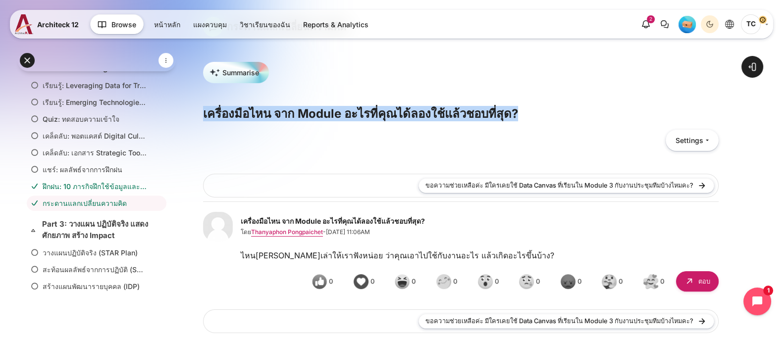
drag, startPoint x: 197, startPoint y: 108, endPoint x: 532, endPoint y: 108, distance: 334.7
click at [532, 108] on div "Open course index Open block drawer" at bounding box center [461, 213] width 644 height 493
copy h3 "เครื่องมือไหน จาก Module อะไรที่คุณได้ลองใช้แล้วชอบที่สุด?"
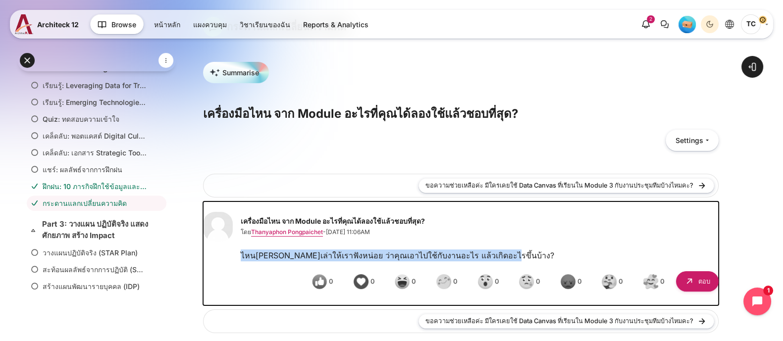
drag, startPoint x: 239, startPoint y: 257, endPoint x: 511, endPoint y: 256, distance: 271.8
click at [511, 256] on div "ไหน[PERSON_NAME]เล่าให้เราฟังหน่อย ว่าคุณเอาไปใช้กับงานอะไร แล้วเกิดอะไรขึ้นบ้า…" at bounding box center [460, 274] width 515 height 48
copy p "ไหน[PERSON_NAME]เล่าให้เราฟังหน่อย ว่าคุณเอาไปใช้กับงานอะไร แล้วเกิดอะไรขึ้นบ้า…"
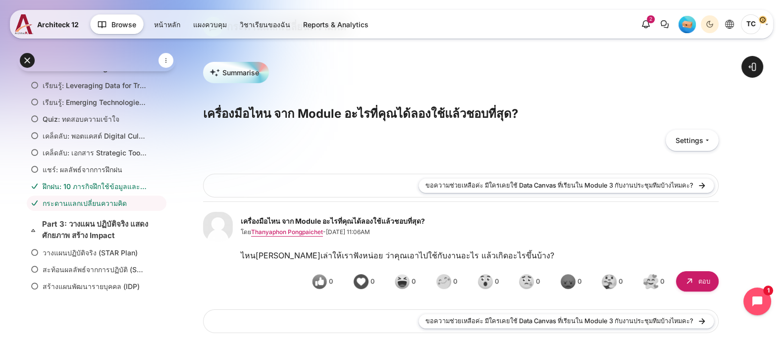
click at [277, 174] on div "ขอความช่วยเหลือค่ะ มีใครเคยใช้ Data Canvas ที่เรียนใน Module 3 กับงานประชุมทีมบ…" at bounding box center [460, 186] width 515 height 24
